Goal: Use online tool/utility: Utilize a website feature to perform a specific function

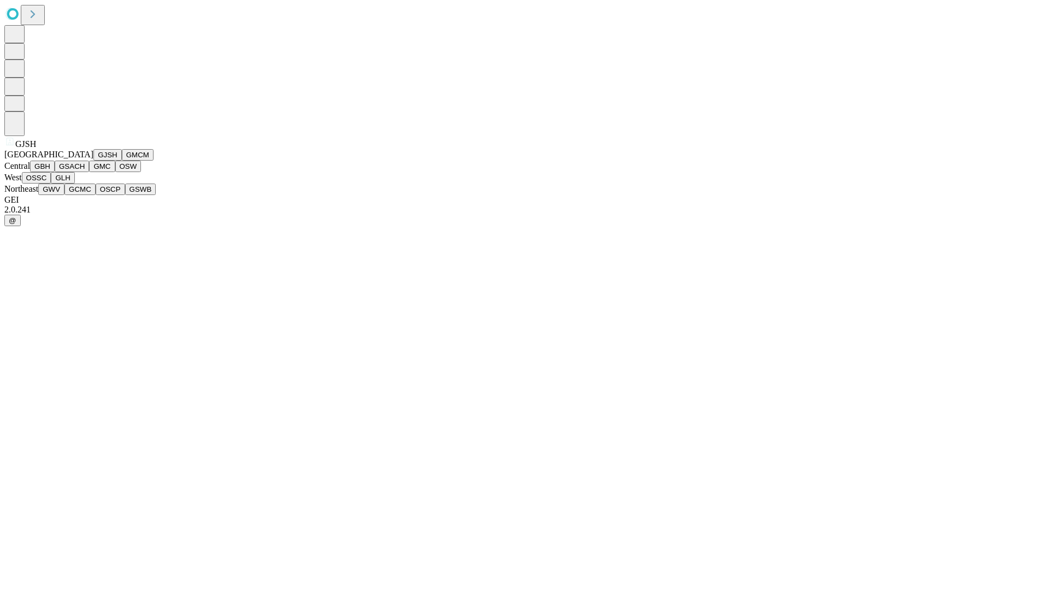
click at [93, 161] on button "GJSH" at bounding box center [107, 154] width 28 height 11
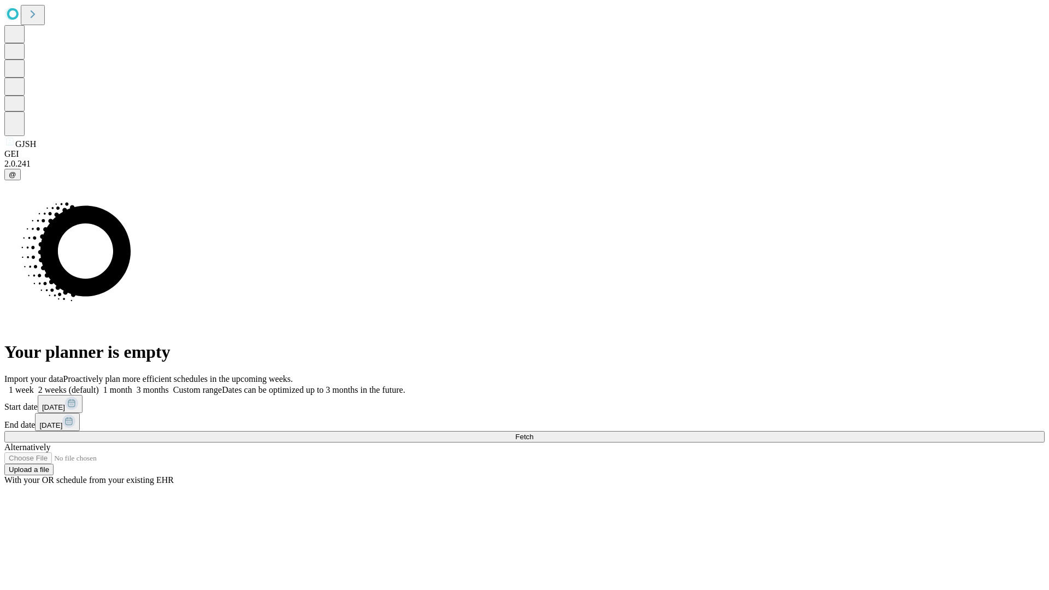
click at [99, 385] on label "2 weeks (default)" at bounding box center [66, 389] width 65 height 9
click at [533, 433] on span "Fetch" at bounding box center [524, 437] width 18 height 8
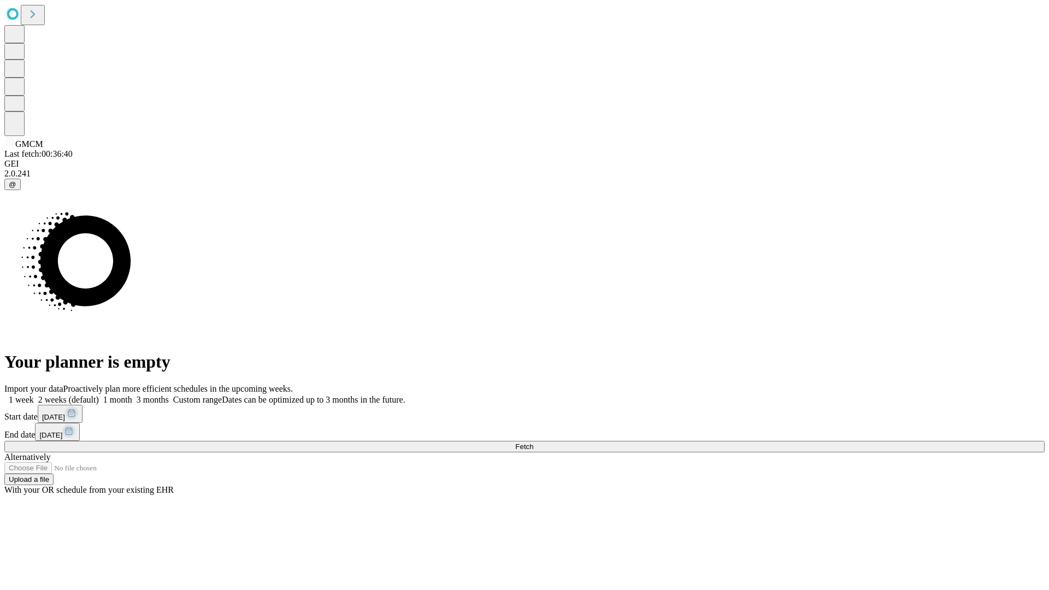
click at [99, 395] on label "2 weeks (default)" at bounding box center [66, 399] width 65 height 9
click at [533, 443] on span "Fetch" at bounding box center [524, 447] width 18 height 8
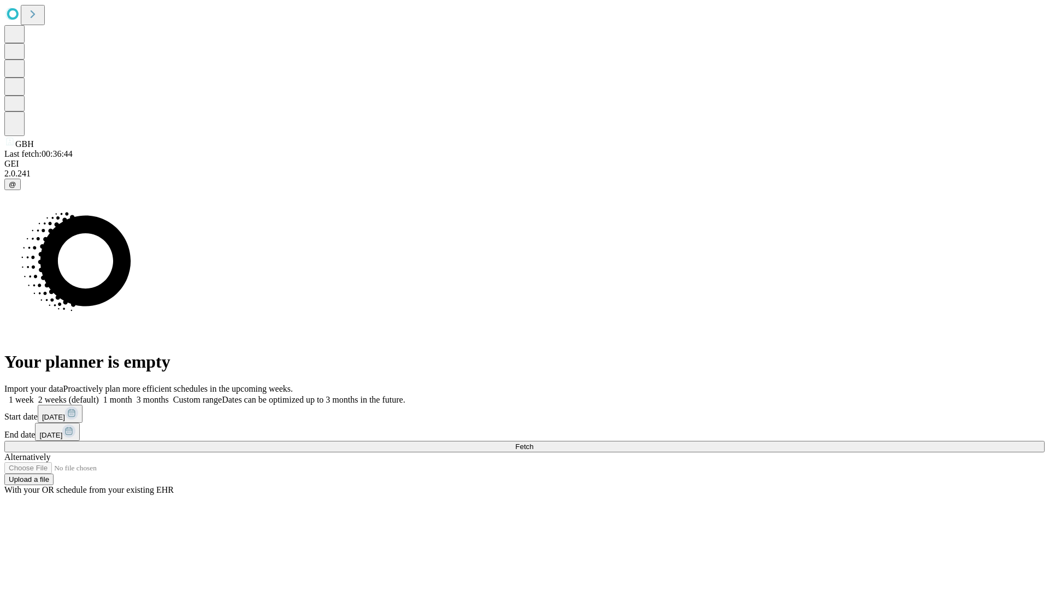
click at [99, 395] on label "2 weeks (default)" at bounding box center [66, 399] width 65 height 9
click at [533, 443] on span "Fetch" at bounding box center [524, 447] width 18 height 8
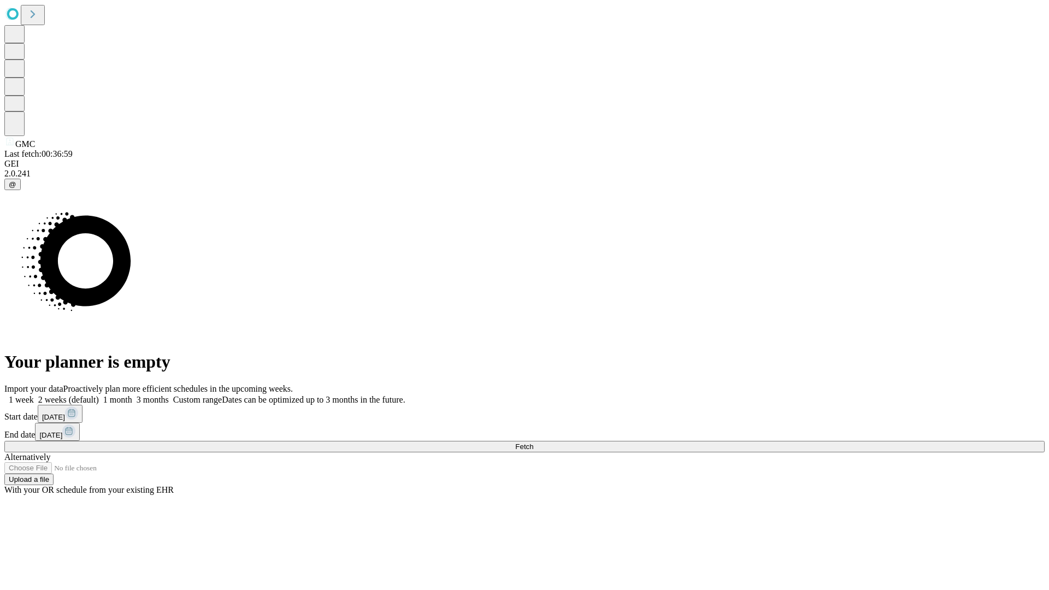
click at [533, 443] on span "Fetch" at bounding box center [524, 447] width 18 height 8
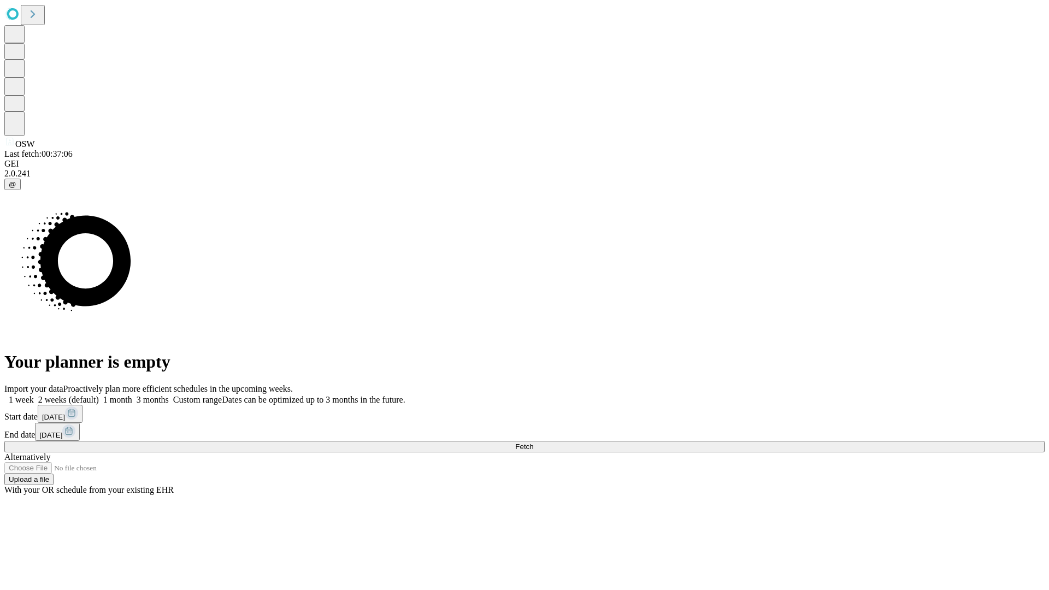
click at [99, 395] on label "2 weeks (default)" at bounding box center [66, 399] width 65 height 9
click at [533, 443] on span "Fetch" at bounding box center [524, 447] width 18 height 8
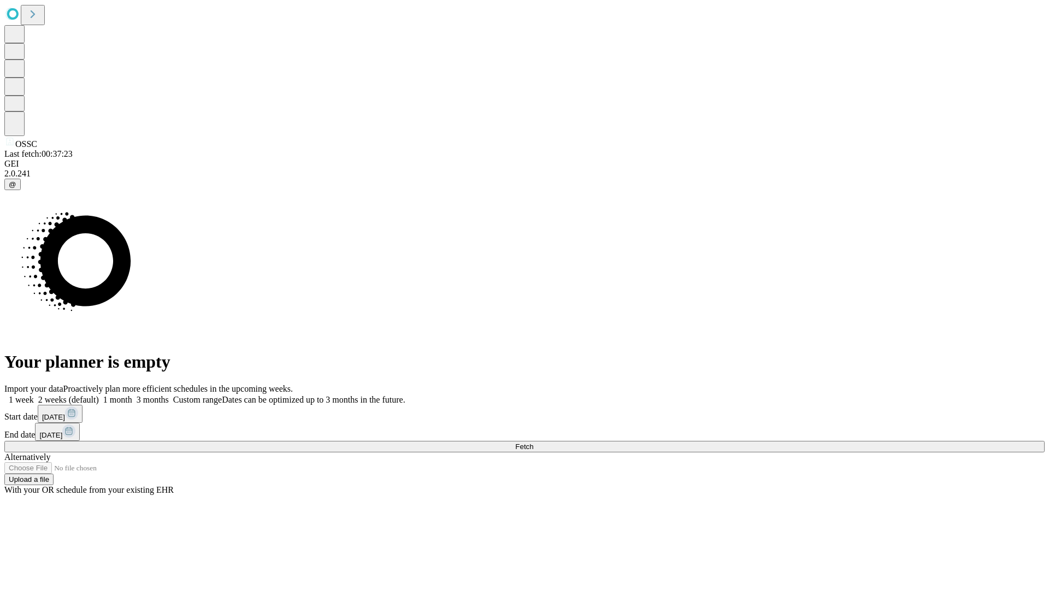
click at [533, 443] on span "Fetch" at bounding box center [524, 447] width 18 height 8
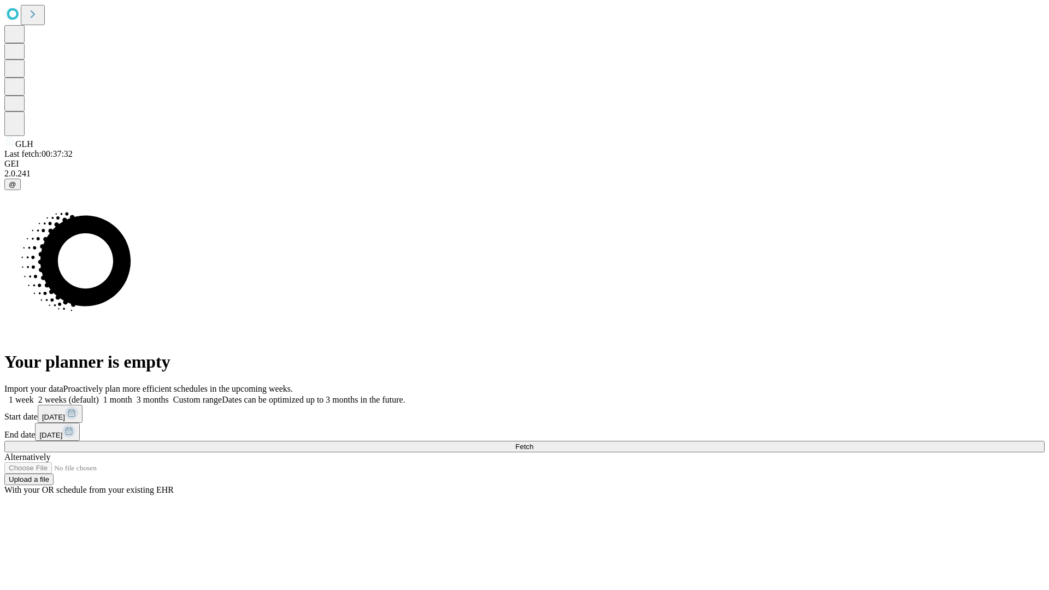
click at [533, 443] on span "Fetch" at bounding box center [524, 447] width 18 height 8
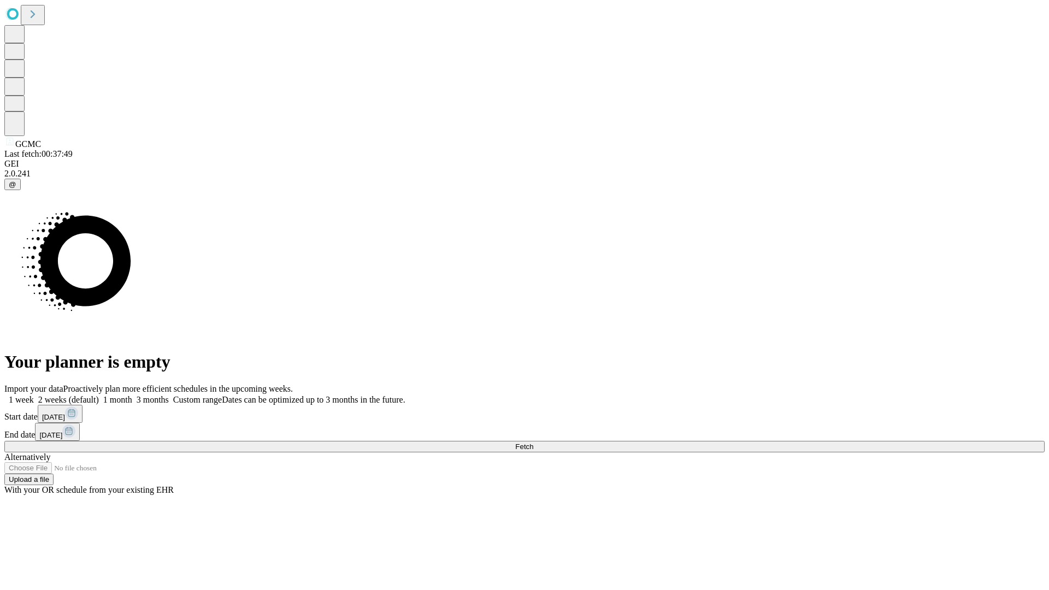
click at [99, 395] on label "2 weeks (default)" at bounding box center [66, 399] width 65 height 9
click at [533, 443] on span "Fetch" at bounding box center [524, 447] width 18 height 8
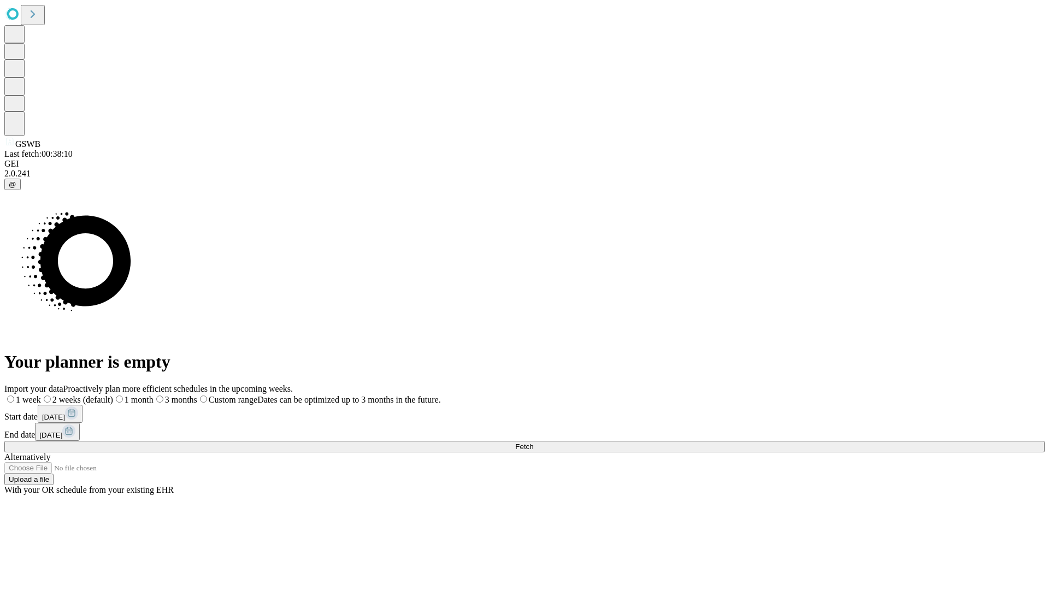
click at [113, 395] on label "2 weeks (default)" at bounding box center [77, 399] width 72 height 9
click at [533, 443] on span "Fetch" at bounding box center [524, 447] width 18 height 8
